Goal: Task Accomplishment & Management: Manage account settings

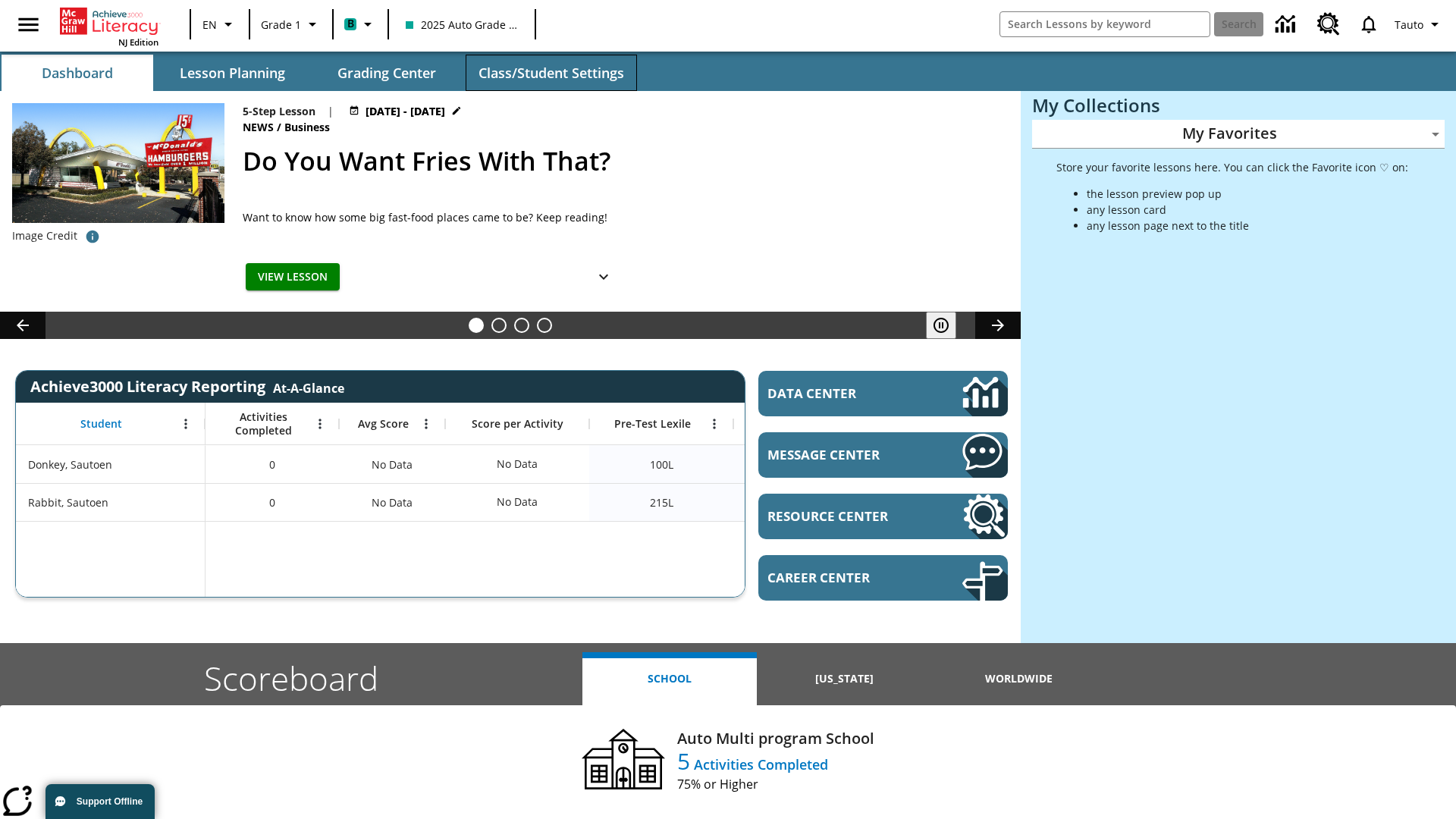
click at [551, 73] on span "Class/Student Settings" at bounding box center [551, 73] width 145 height 17
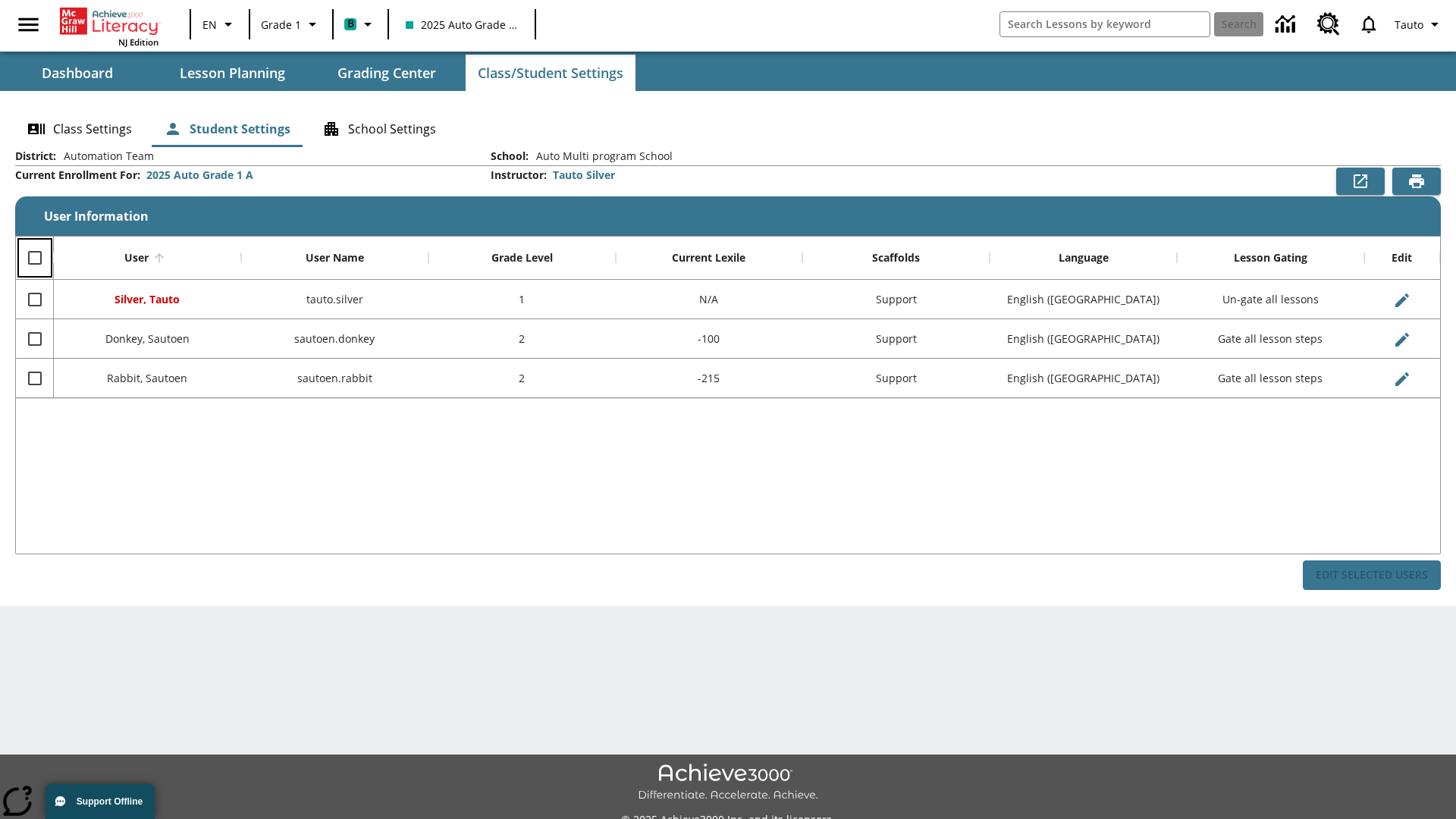
click at [34, 258] on input "Select all rows" at bounding box center [34, 257] width 32 height 32
checkbox input "true"
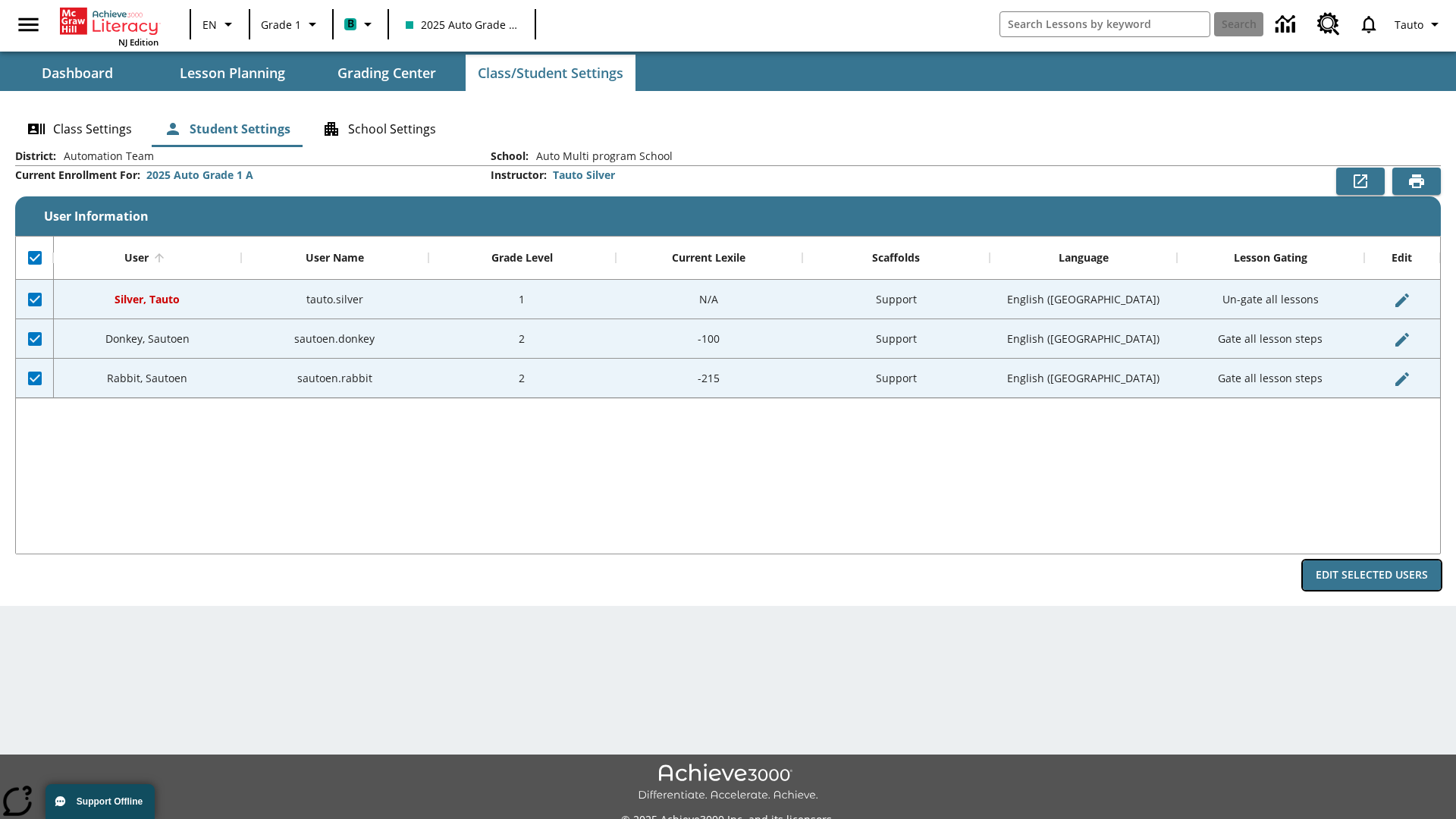
click at [1372, 574] on button "Edit Selected Users" at bounding box center [1371, 574] width 138 height 30
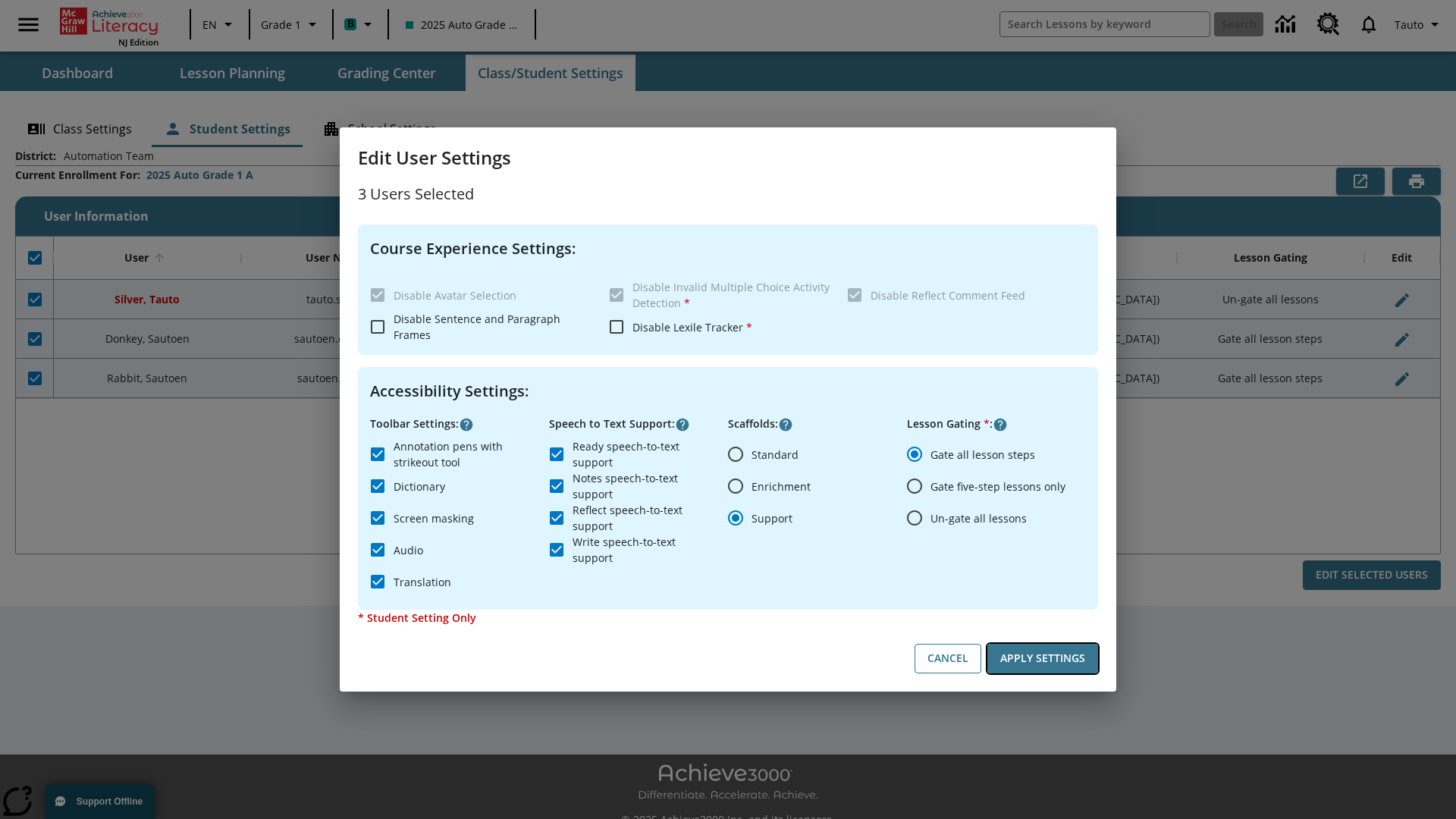
click at [1043, 658] on button "Apply Settings" at bounding box center [1043, 658] width 111 height 30
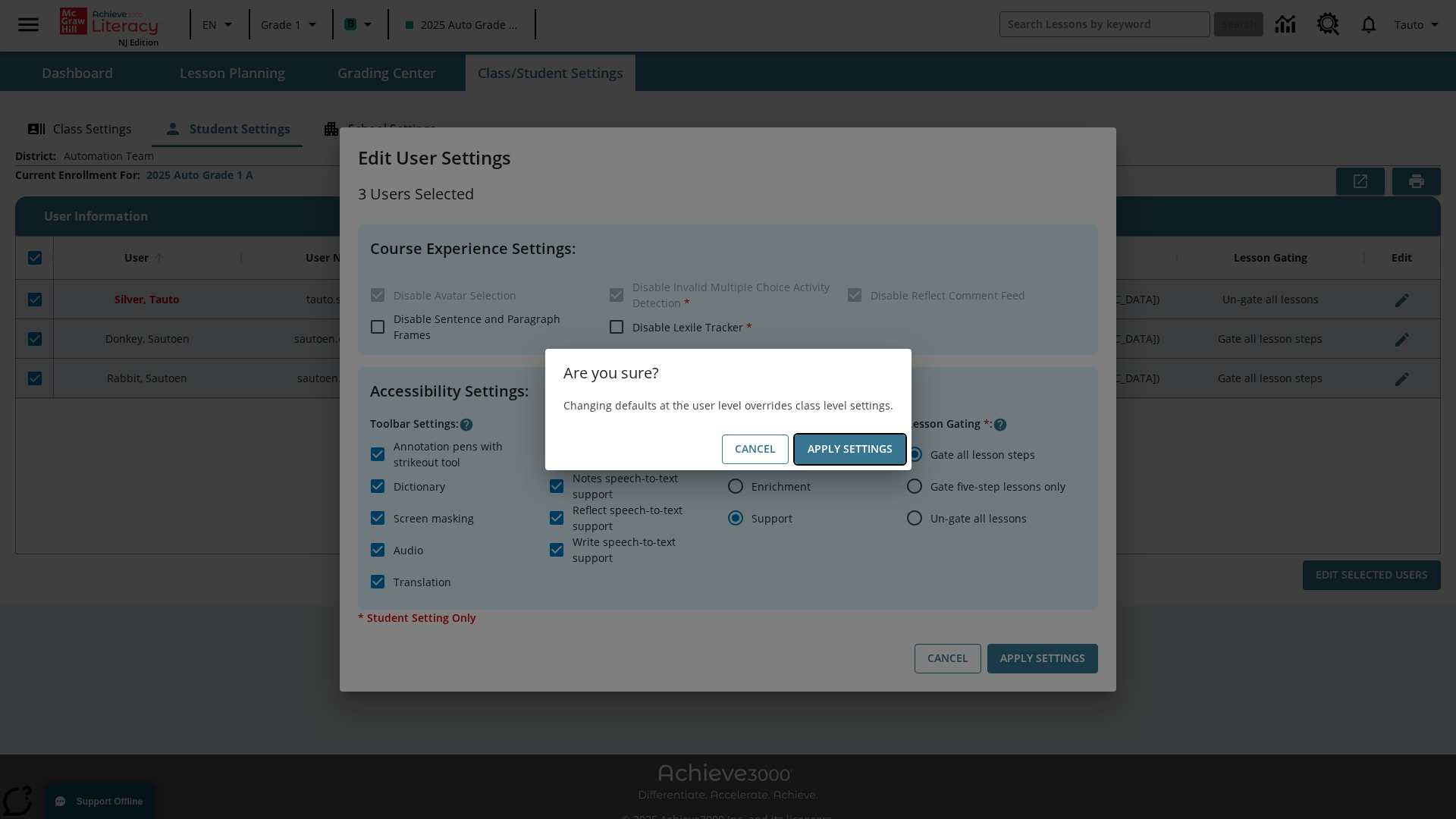
click at [849, 449] on button "Apply Settings" at bounding box center [851, 449] width 111 height 30
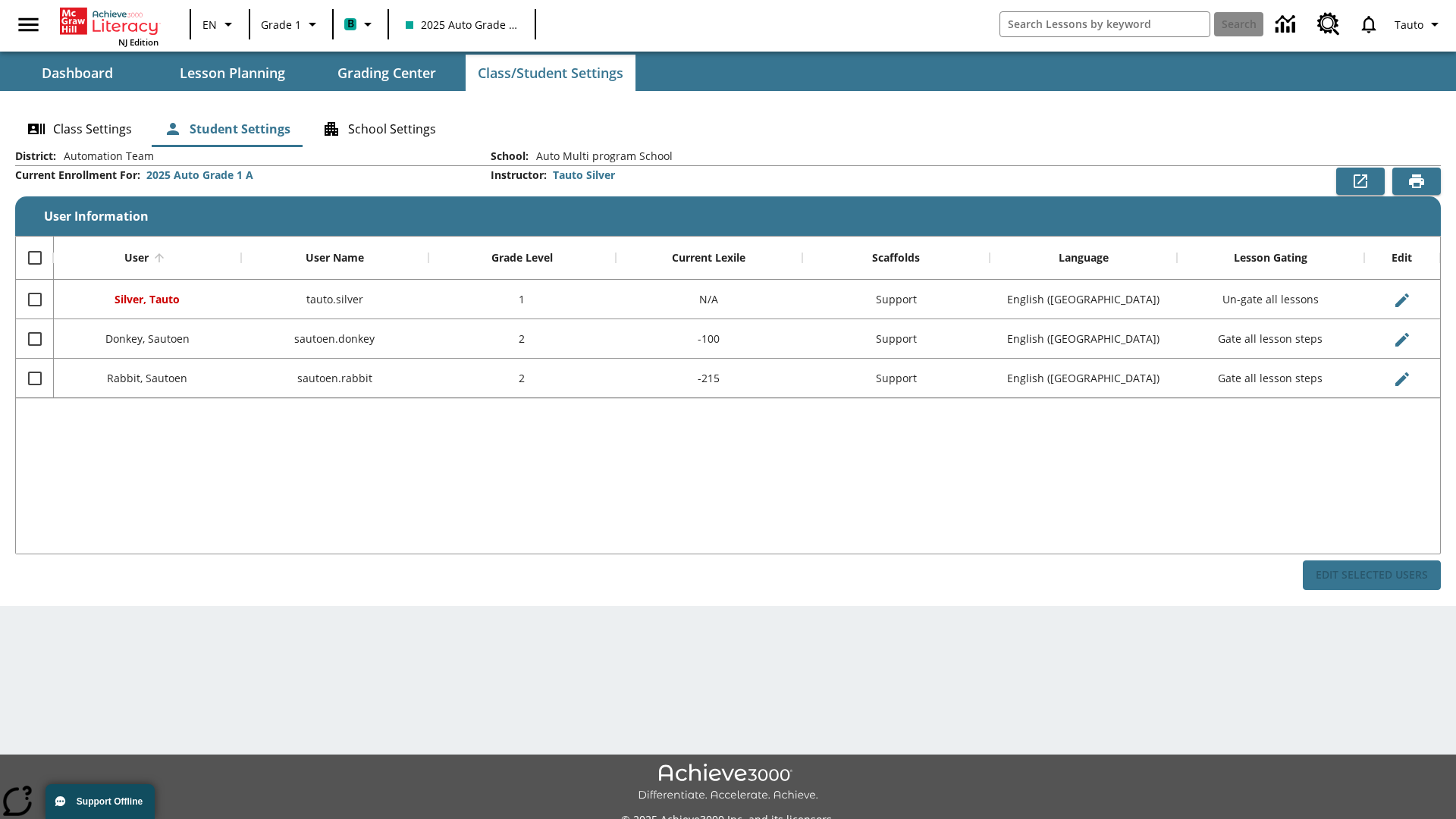
checkbox input "false"
click at [1419, 24] on span "Tauto" at bounding box center [1407, 25] width 29 height 16
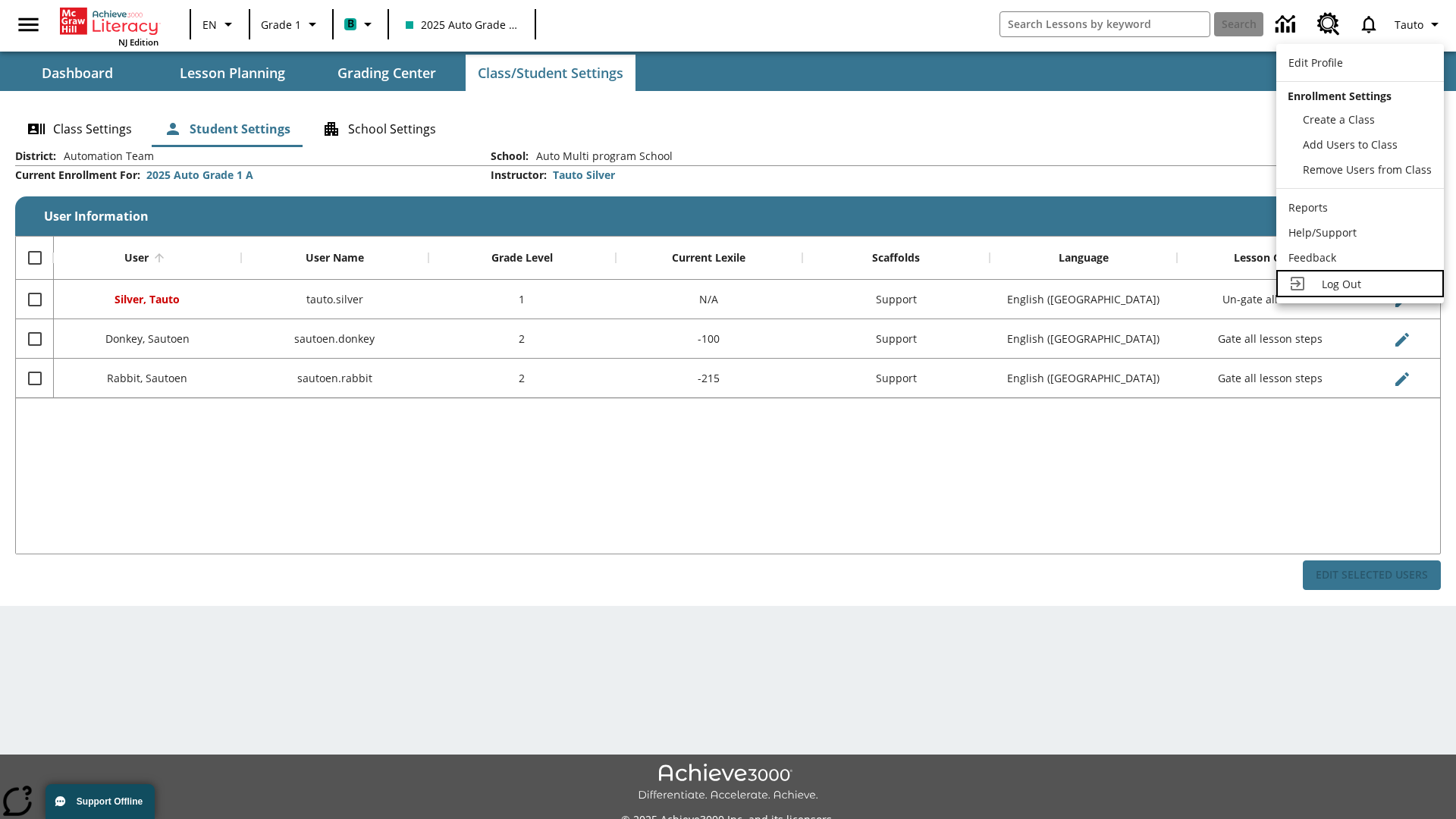
click at [1359, 284] on span "Log Out" at bounding box center [1341, 284] width 39 height 15
